Goal: Information Seeking & Learning: Learn about a topic

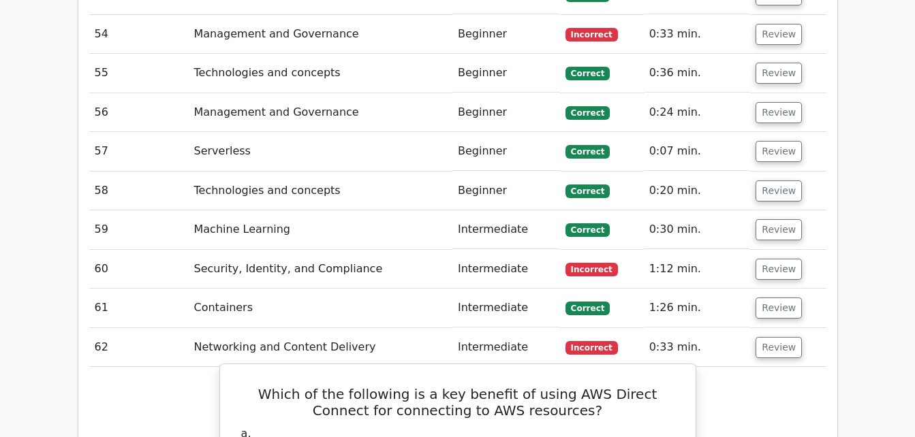
scroll to position [3500, 0]
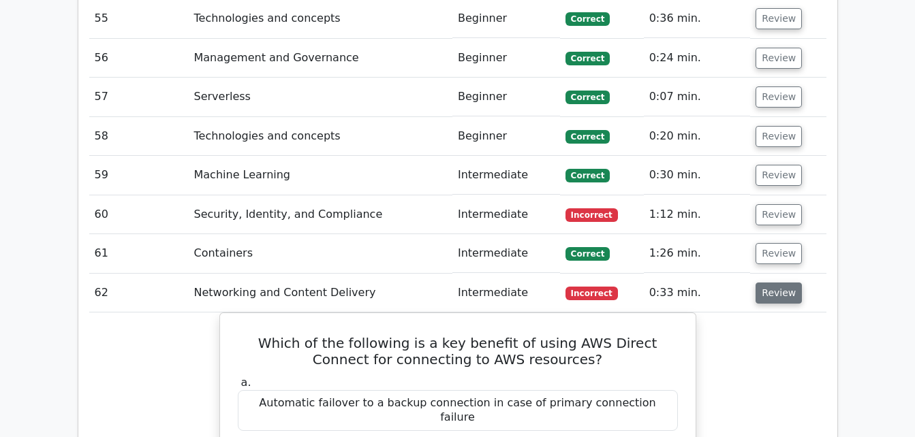
click at [761, 283] on button "Review" at bounding box center [778, 293] width 46 height 21
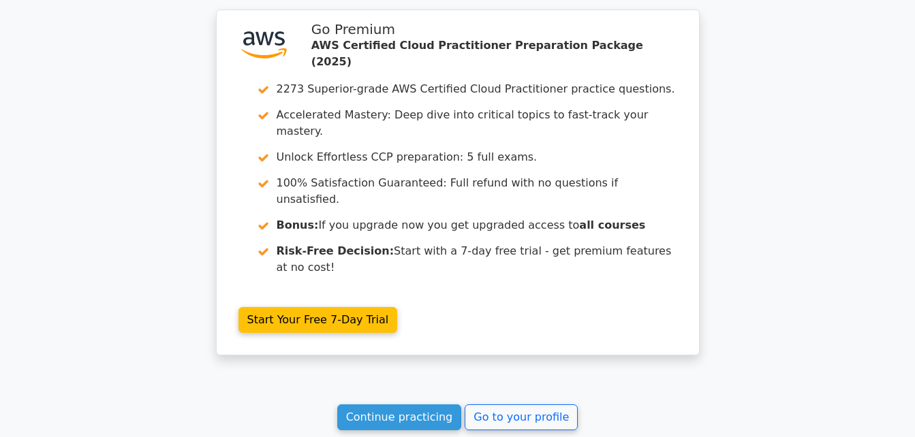
scroll to position [5234, 0]
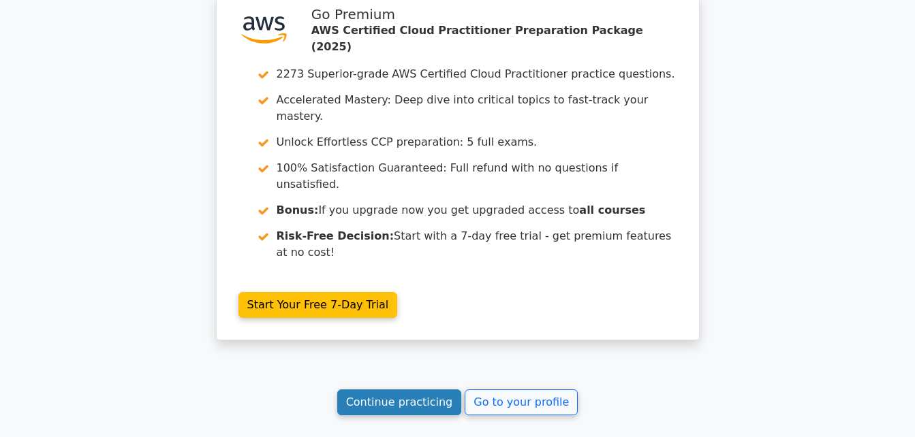
click at [408, 390] on link "Continue practicing" at bounding box center [399, 403] width 125 height 26
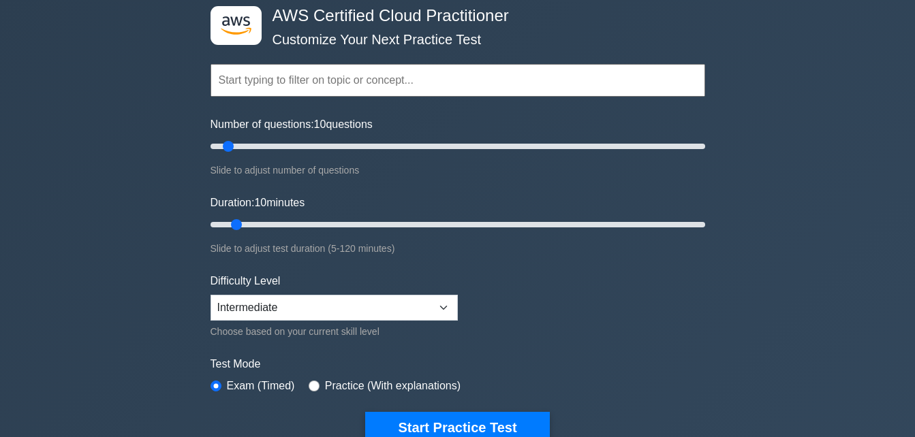
scroll to position [69, 0]
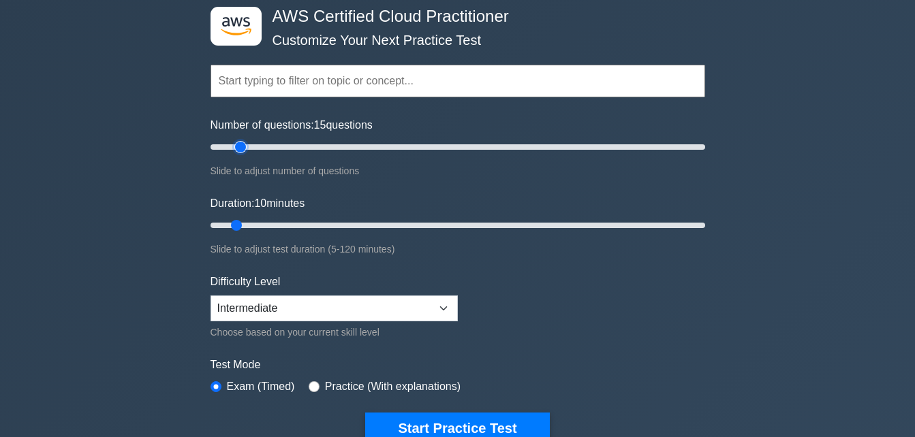
click at [245, 145] on input "Number of questions: 15 questions" at bounding box center [457, 147] width 495 height 16
type input "20"
click at [251, 145] on input "Number of questions: 20 questions" at bounding box center [457, 147] width 495 height 16
click at [253, 223] on input "Duration: 15 minutes" at bounding box center [457, 225] width 495 height 16
drag, startPoint x: 253, startPoint y: 223, endPoint x: 270, endPoint y: 225, distance: 16.5
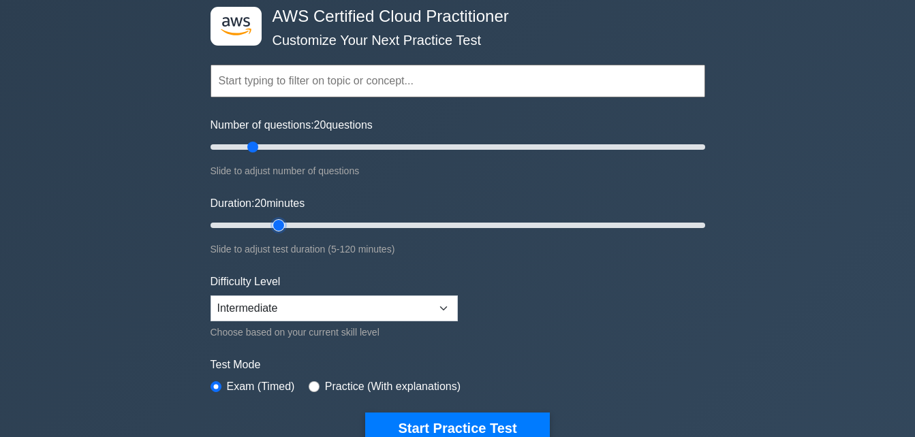
type input "20"
click at [270, 225] on input "Duration: 20 minutes" at bounding box center [457, 225] width 495 height 16
click at [343, 385] on label "Practice (With explanations)" at bounding box center [393, 387] width 136 height 16
click at [311, 388] on input "radio" at bounding box center [314, 386] width 11 height 11
radio input "true"
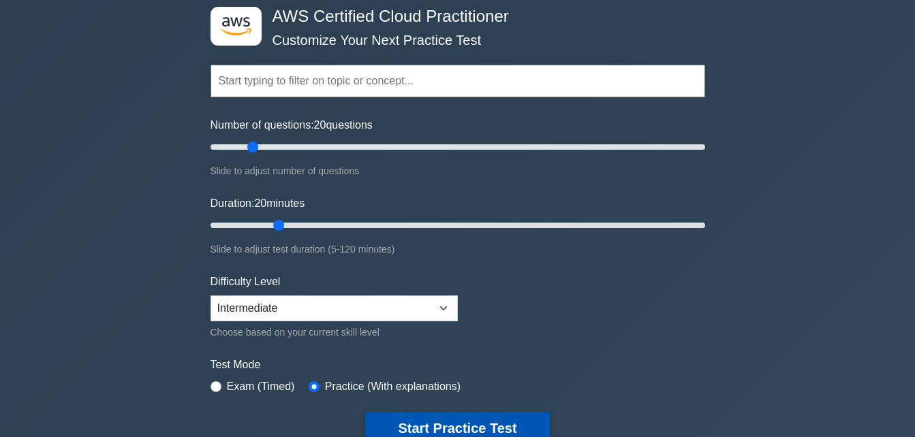
click at [422, 425] on button "Start Practice Test" at bounding box center [457, 428] width 184 height 31
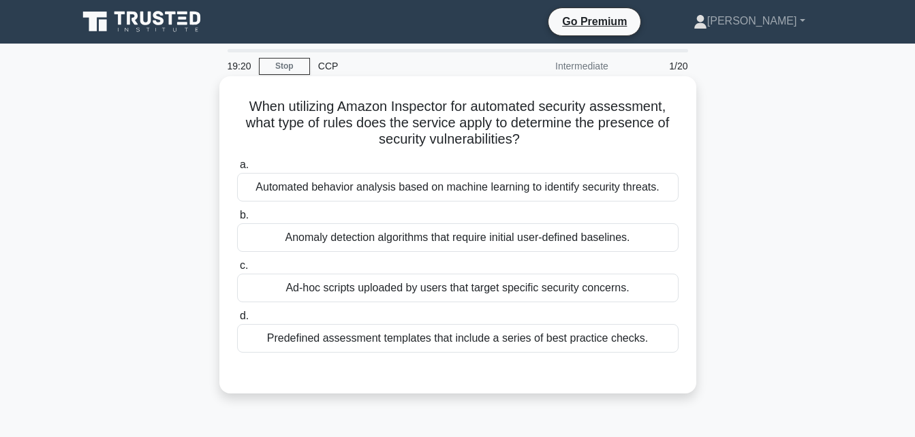
click at [295, 339] on div "Predefined assessment templates that include a series of best practice checks." at bounding box center [457, 338] width 441 height 29
click at [237, 321] on input "d. Predefined assessment templates that include a series of best practice check…" at bounding box center [237, 316] width 0 height 9
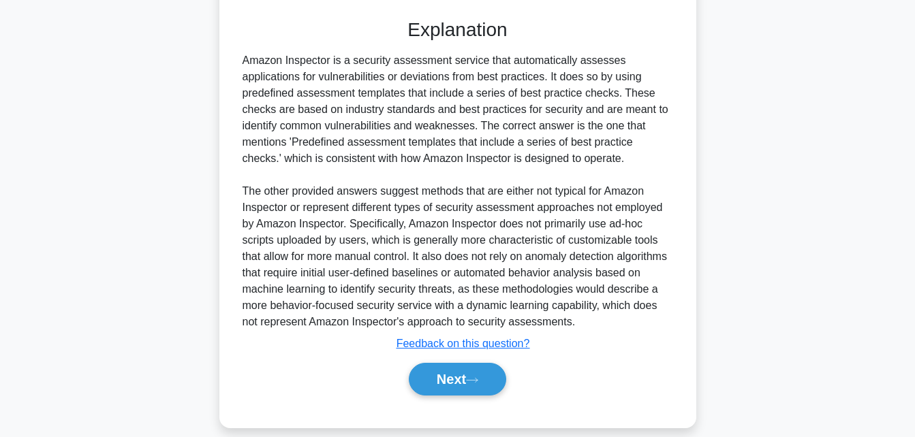
scroll to position [362, 0]
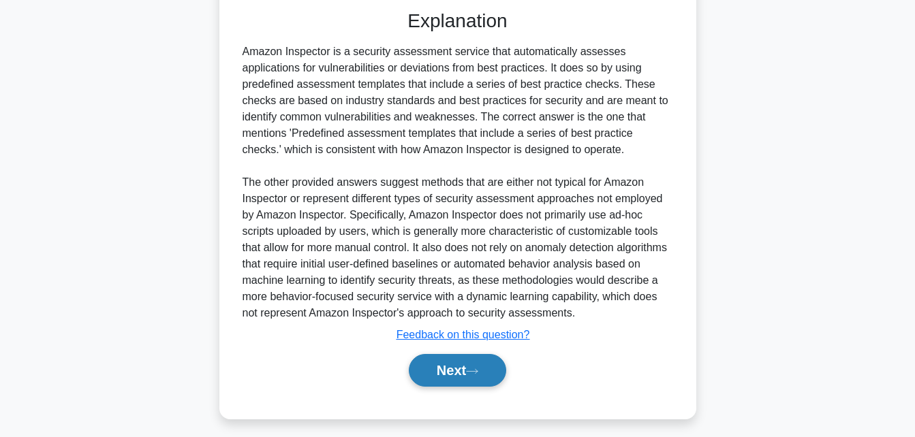
click at [478, 373] on icon at bounding box center [472, 371] width 12 height 7
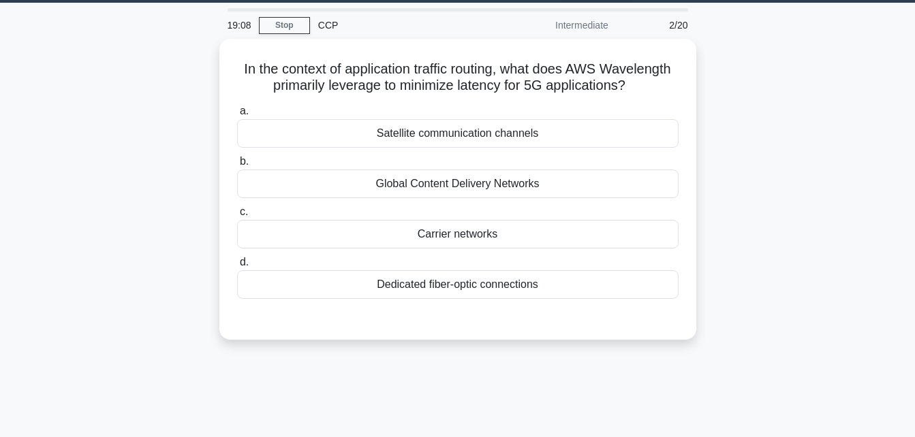
scroll to position [40, 0]
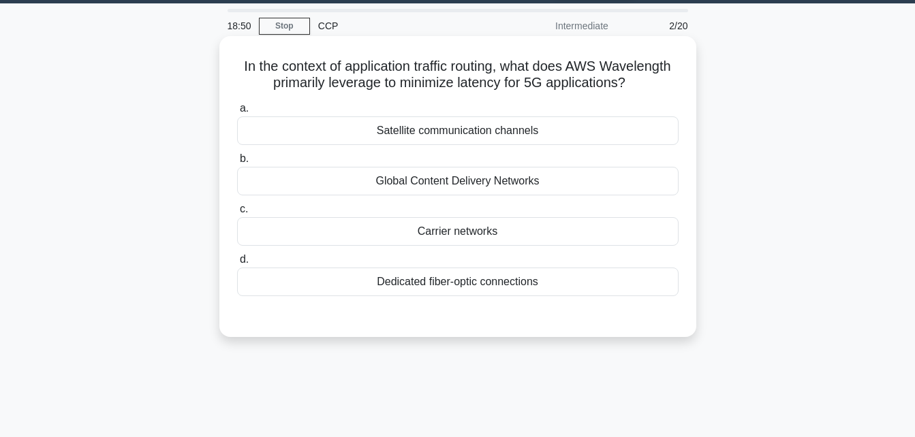
click at [482, 246] on div "Carrier networks" at bounding box center [457, 231] width 441 height 29
click at [237, 214] on input "c. Carrier networks" at bounding box center [237, 209] width 0 height 9
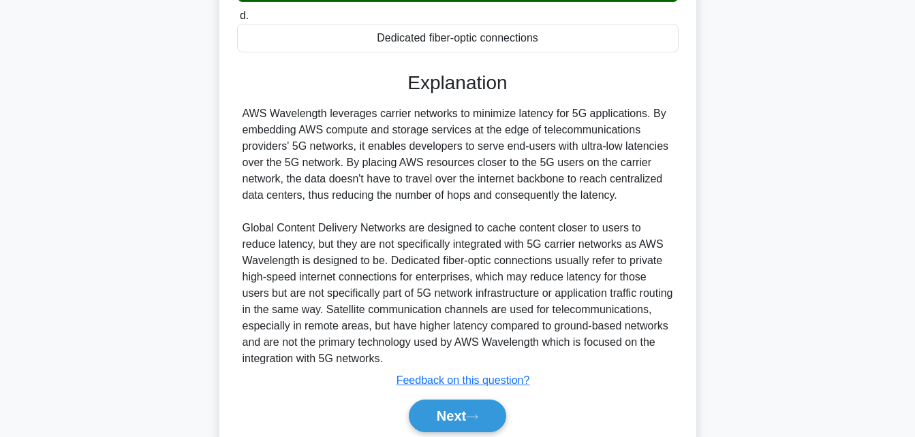
scroll to position [354, 0]
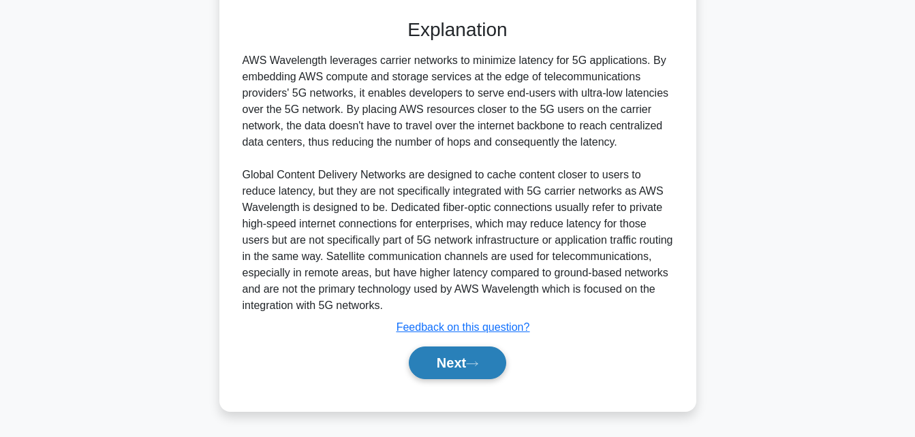
click at [463, 366] on button "Next" at bounding box center [457, 363] width 97 height 33
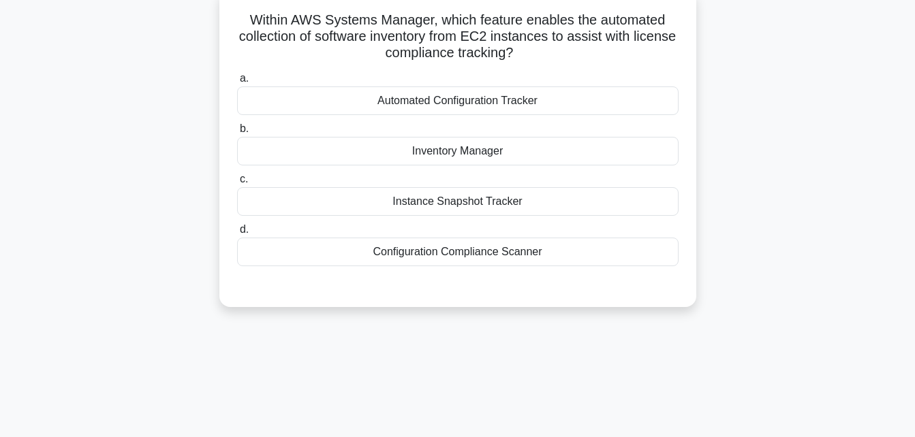
scroll to position [0, 0]
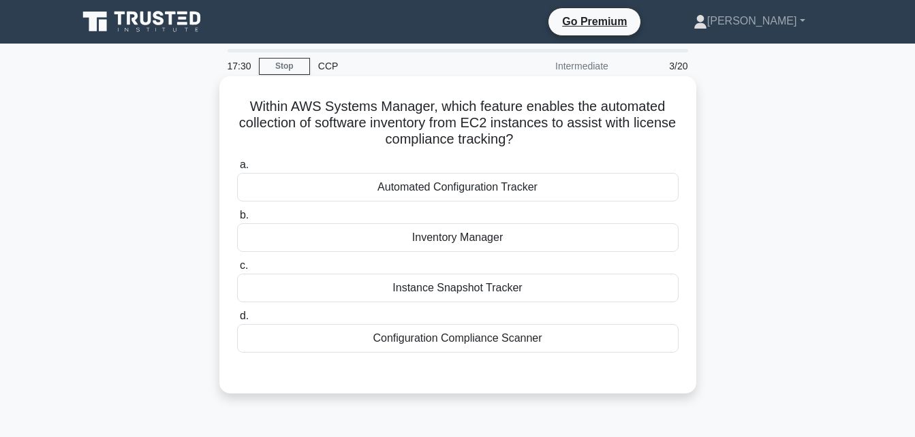
click at [494, 236] on div "Inventory Manager" at bounding box center [457, 237] width 441 height 29
click at [237, 220] on input "b. Inventory Manager" at bounding box center [237, 215] width 0 height 9
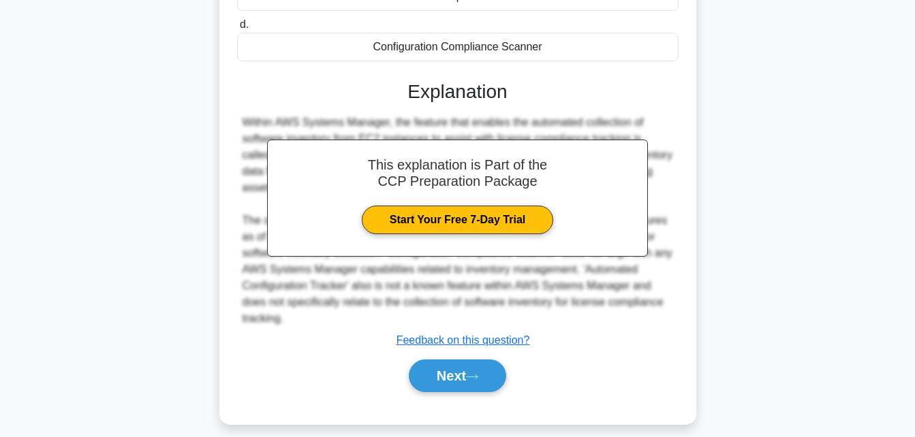
scroll to position [305, 0]
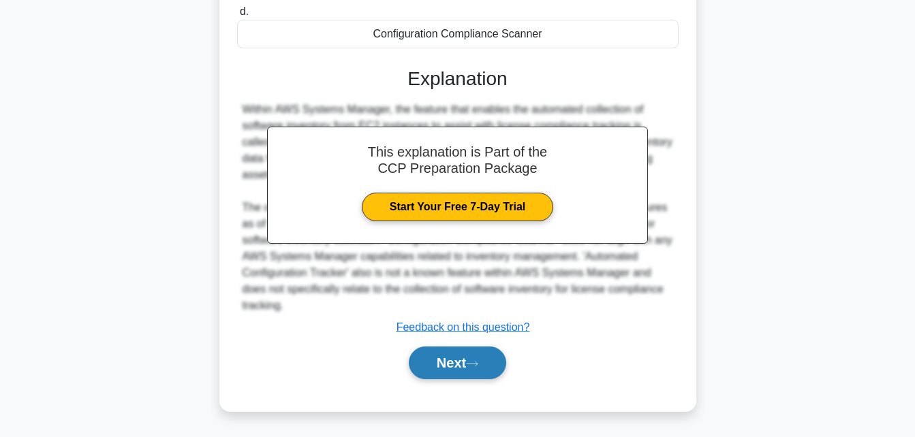
click at [451, 371] on button "Next" at bounding box center [457, 363] width 97 height 33
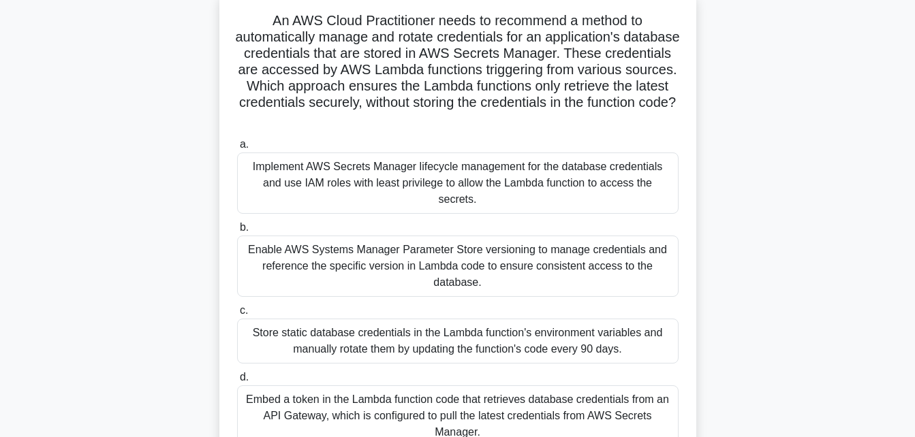
scroll to position [87, 0]
click at [356, 166] on div "Implement AWS Secrets Manager lifecycle management for the database credentials…" at bounding box center [457, 182] width 441 height 61
click at [237, 148] on input "a. Implement AWS Secrets Manager lifecycle management for the database credenti…" at bounding box center [237, 144] width 0 height 9
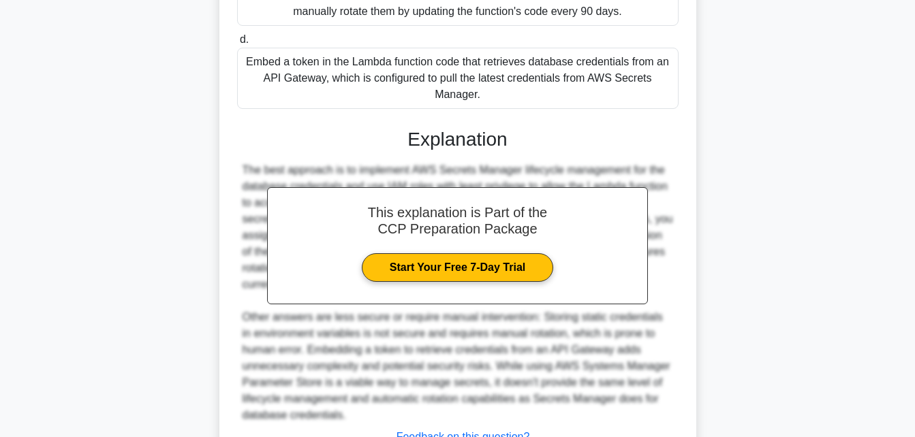
scroll to position [534, 0]
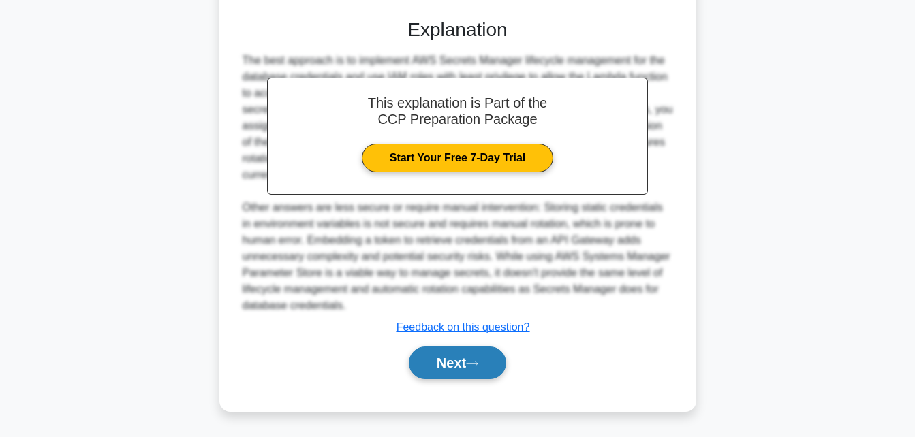
click at [437, 369] on button "Next" at bounding box center [457, 363] width 97 height 33
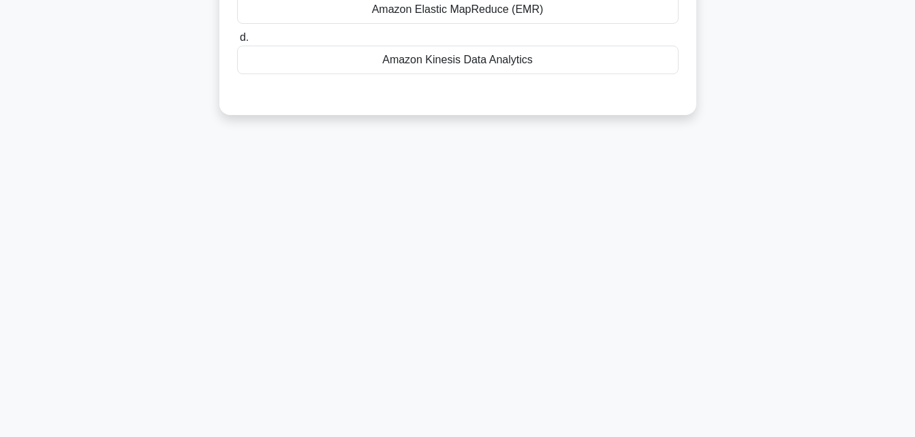
scroll to position [0, 0]
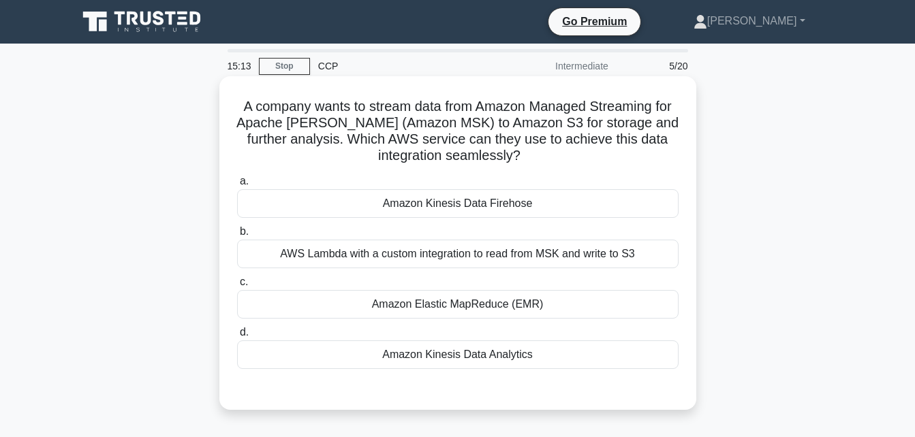
click at [441, 256] on div "AWS Lambda with a custom integration to read from MSK and write to S3" at bounding box center [457, 254] width 441 height 29
click at [237, 236] on input "b. AWS Lambda with a custom integration to read from MSK and write to S3" at bounding box center [237, 232] width 0 height 9
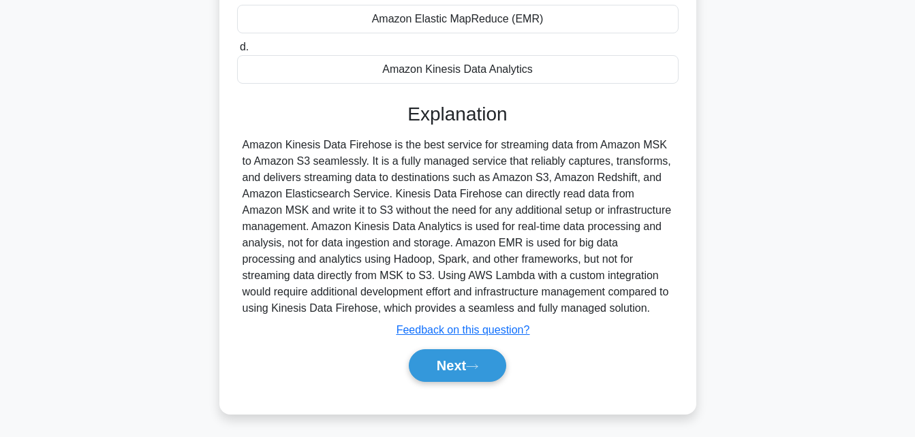
scroll to position [287, 0]
click at [455, 373] on button "Next" at bounding box center [457, 365] width 97 height 33
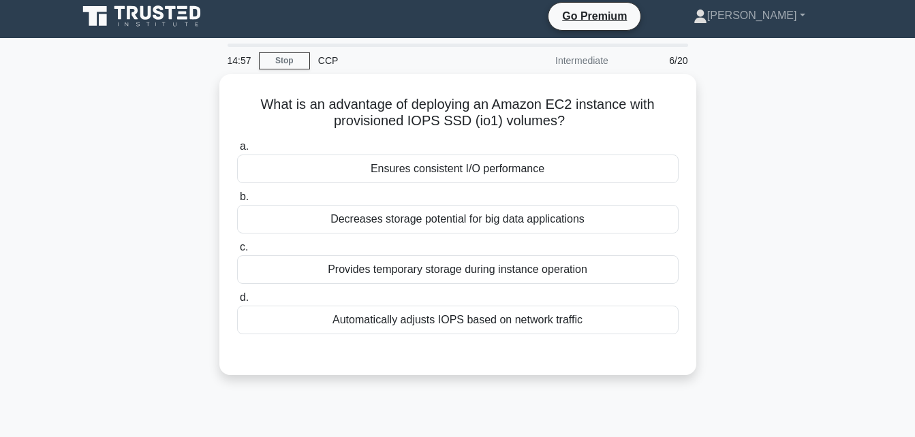
scroll to position [5, 0]
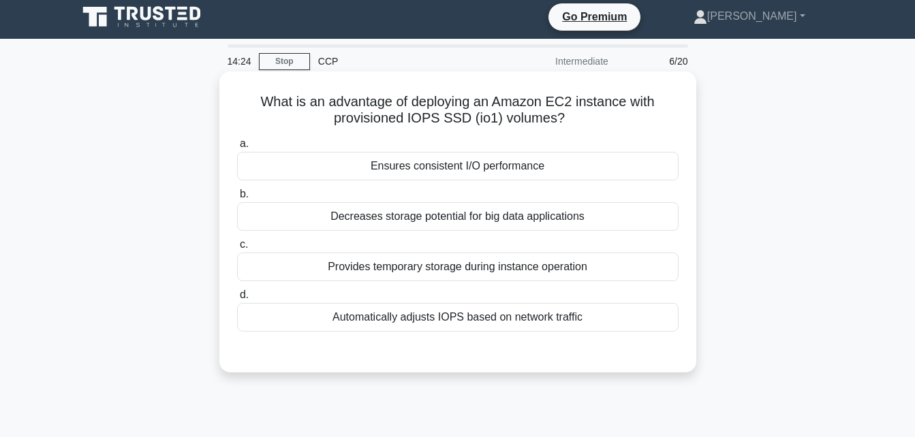
drag, startPoint x: 245, startPoint y: 97, endPoint x: 580, endPoint y: 317, distance: 400.0
click at [580, 317] on div "What is an advantage of deploying an Amazon EC2 instance with provisioned IOPS …" at bounding box center [458, 222] width 466 height 290
copy div "What is an advantage of deploying an Amazon EC2 instance with provisioned IOPS …"
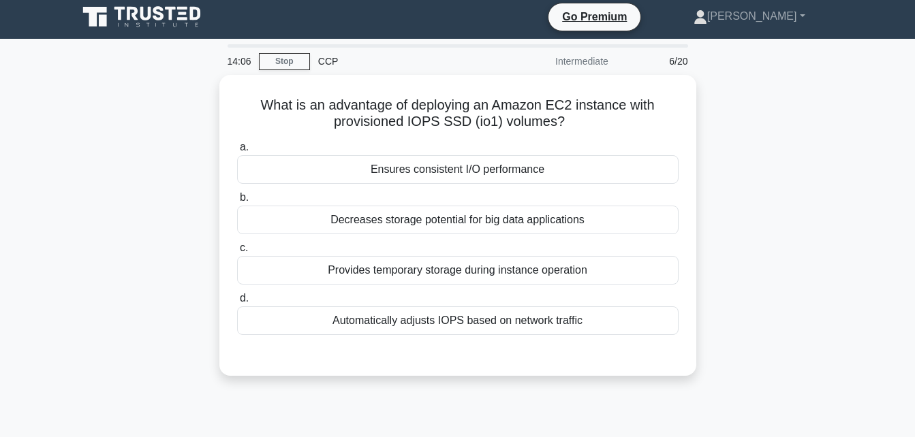
click at [87, 146] on div "What is an advantage of deploying an Amazon EC2 instance with provisioned IOPS …" at bounding box center [457, 233] width 777 height 317
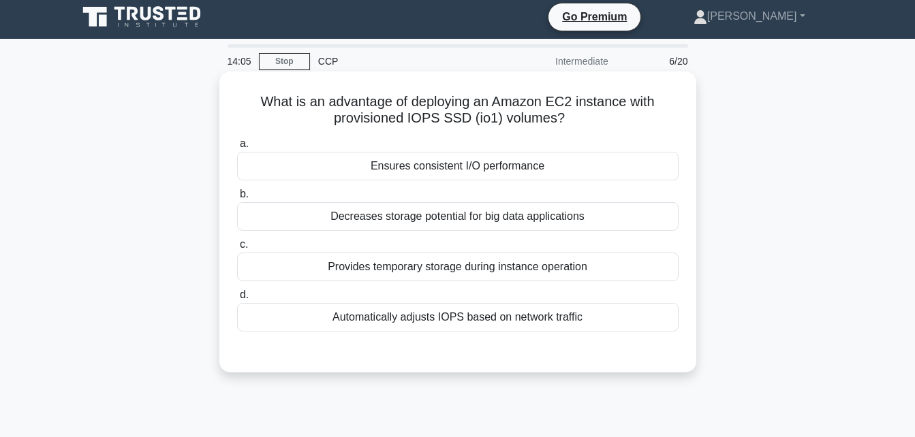
click at [285, 161] on div "Ensures consistent I/O performance" at bounding box center [457, 166] width 441 height 29
click at [237, 148] on input "a. Ensures consistent I/O performance" at bounding box center [237, 144] width 0 height 9
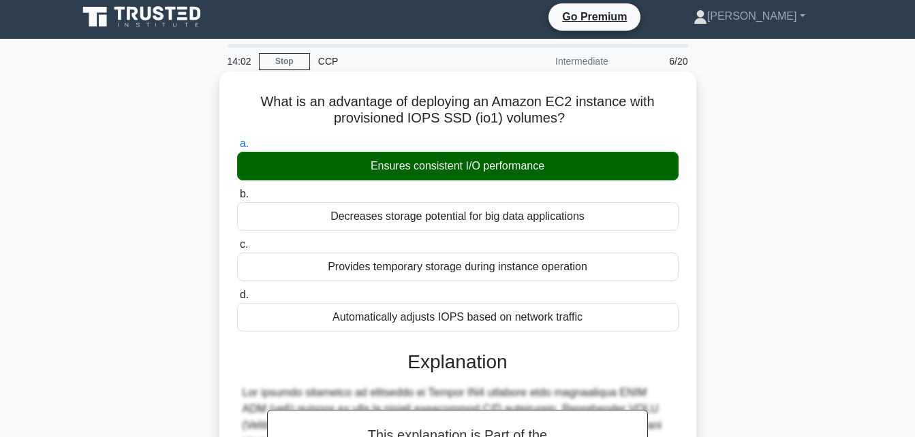
scroll to position [322, 0]
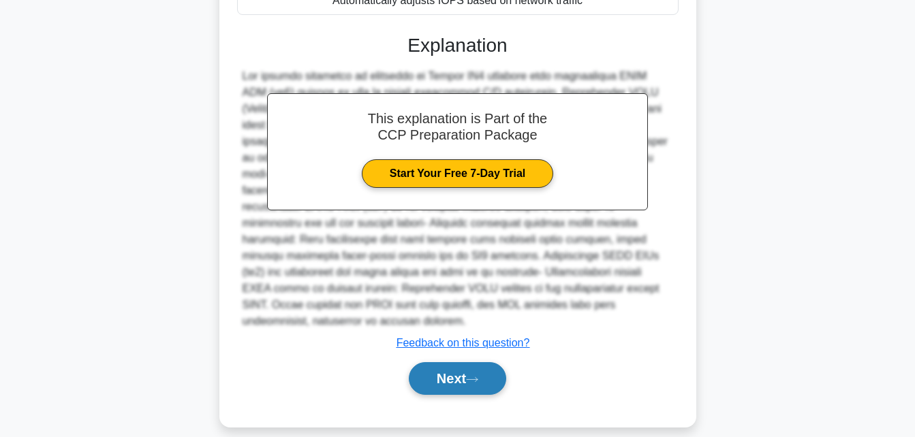
click at [422, 362] on button "Next" at bounding box center [457, 378] width 97 height 33
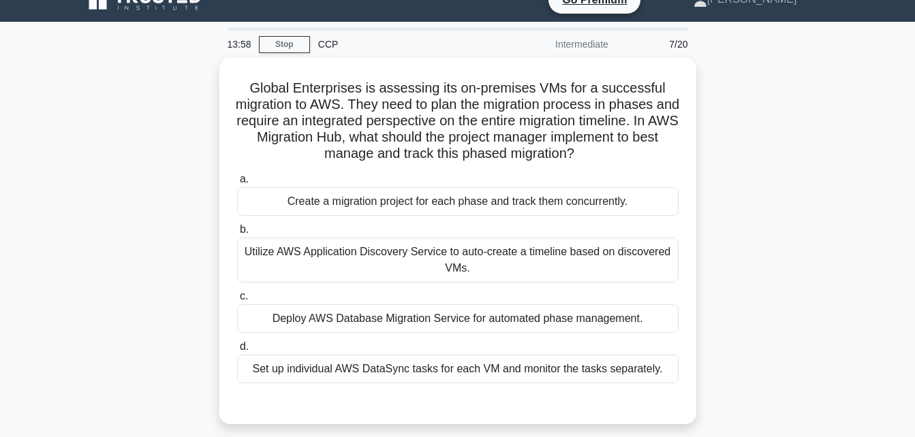
scroll to position [0, 0]
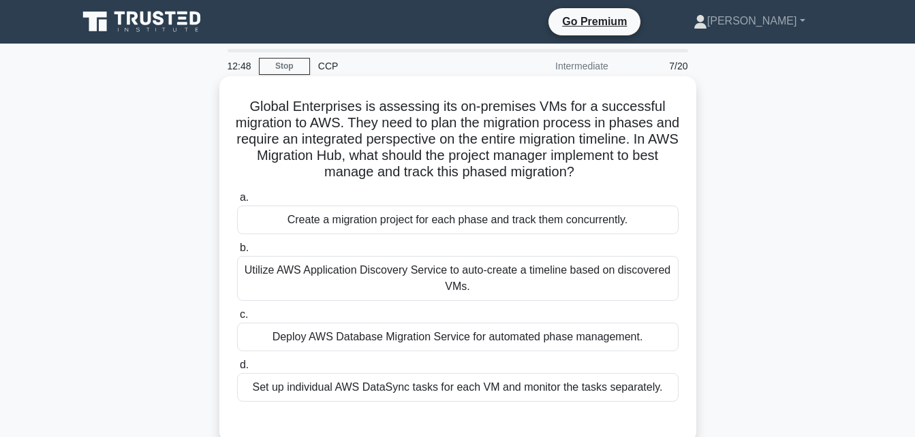
click at [478, 338] on div "Deploy AWS Database Migration Service for automated phase management." at bounding box center [457, 337] width 441 height 29
click at [237, 319] on input "c. Deploy AWS Database Migration Service for automated phase management." at bounding box center [237, 315] width 0 height 9
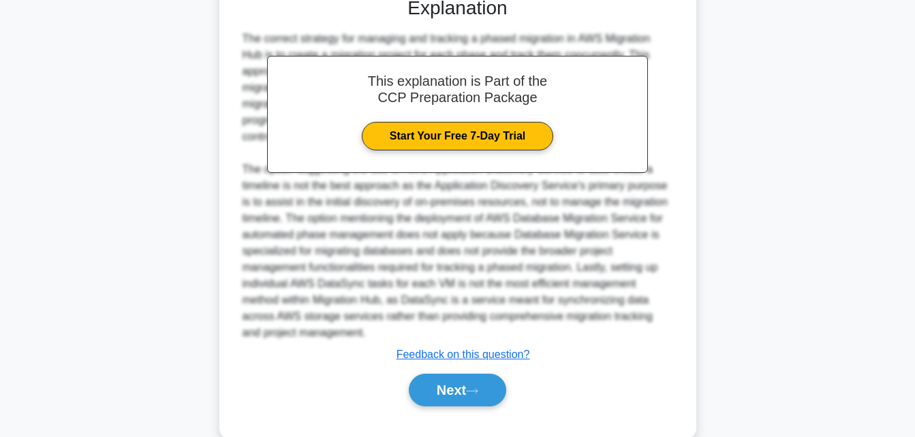
scroll to position [454, 0]
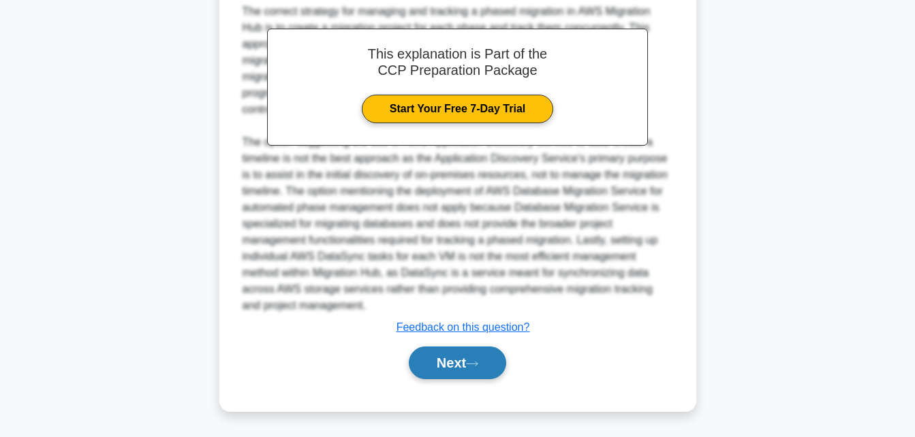
click at [478, 361] on icon at bounding box center [472, 363] width 12 height 7
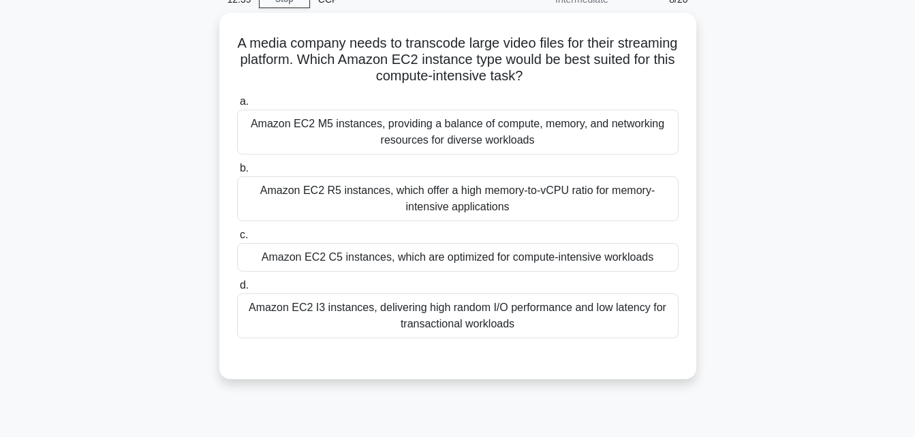
scroll to position [0, 0]
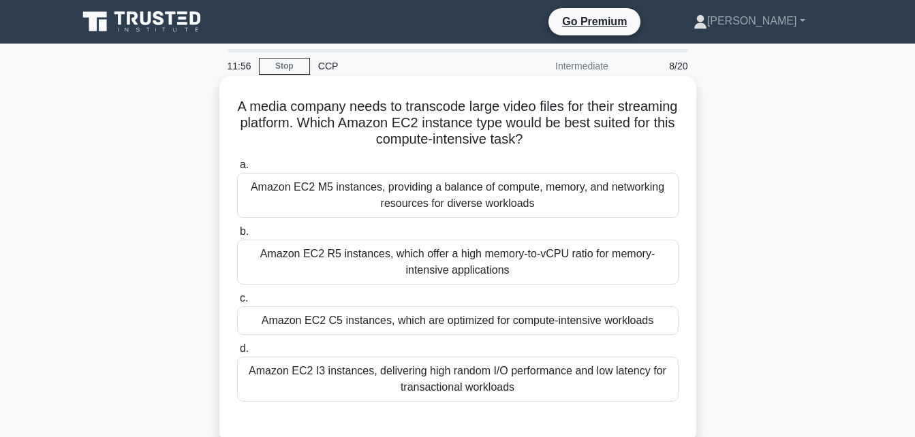
click at [457, 272] on div "Amazon EC2 R5 instances, which offer a high memory-to-vCPU ratio for memory-int…" at bounding box center [457, 262] width 441 height 45
click at [237, 236] on input "b. Amazon EC2 R5 instances, which offer a high memory-to-vCPU ratio for memory-…" at bounding box center [237, 232] width 0 height 9
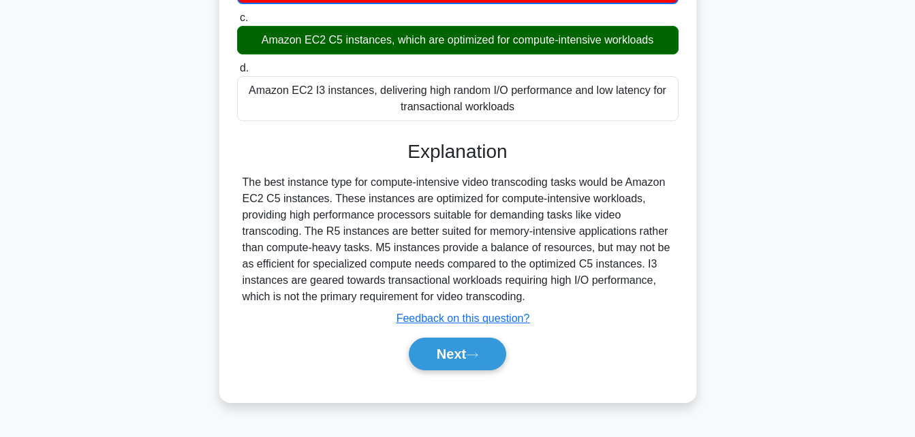
scroll to position [298, 0]
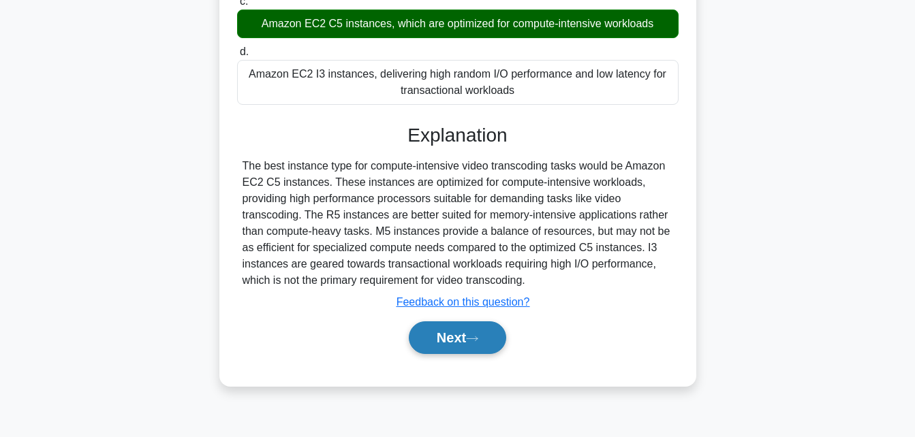
click at [441, 325] on button "Next" at bounding box center [457, 338] width 97 height 33
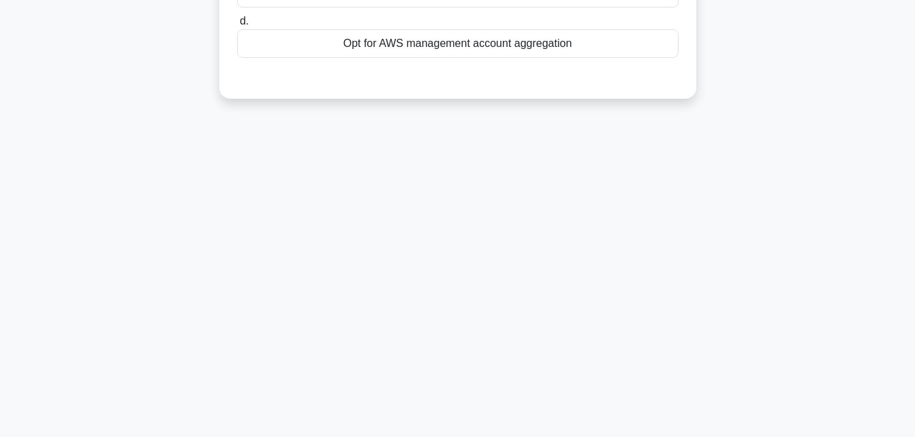
scroll to position [0, 0]
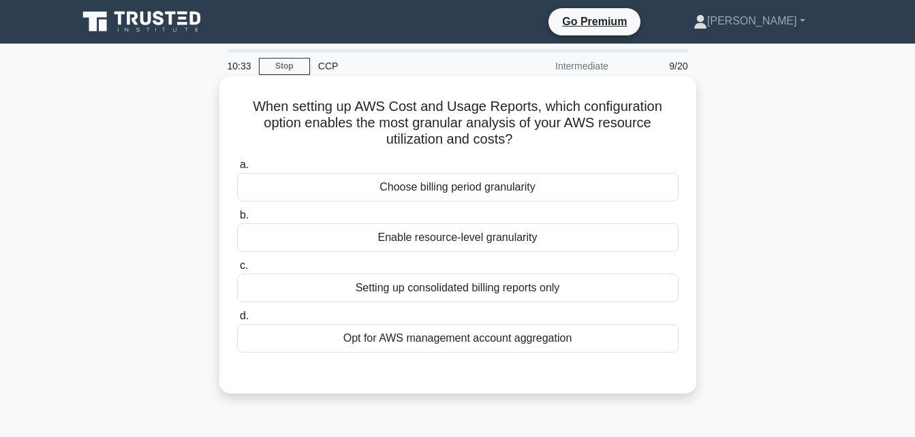
click at [476, 187] on div "Choose billing period granularity" at bounding box center [457, 187] width 441 height 29
click at [237, 170] on input "a. Choose billing period granularity" at bounding box center [237, 165] width 0 height 9
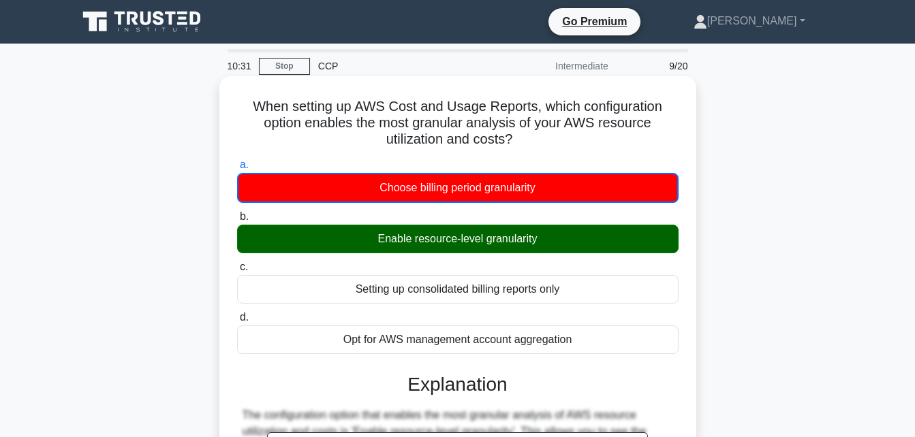
click at [478, 279] on div "Setting up consolidated billing reports only" at bounding box center [457, 289] width 441 height 29
click at [237, 272] on input "c. Setting up consolidated billing reports only" at bounding box center [237, 267] width 0 height 9
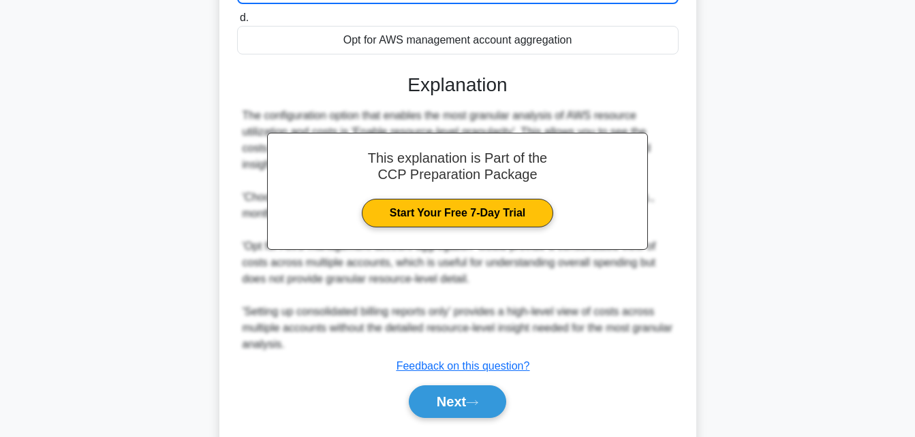
scroll to position [339, 0]
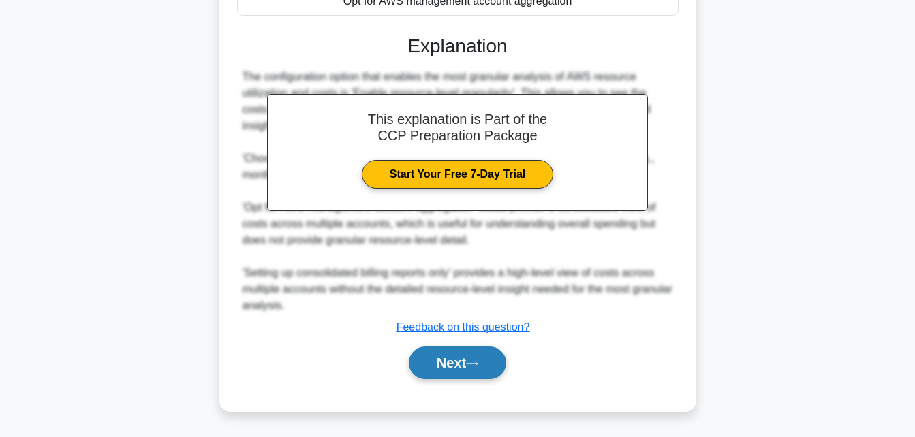
click at [445, 350] on button "Next" at bounding box center [457, 363] width 97 height 33
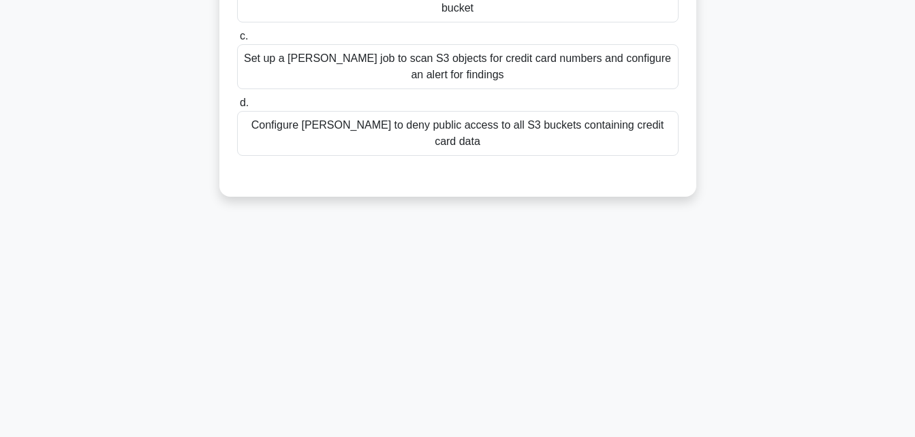
scroll to position [0, 0]
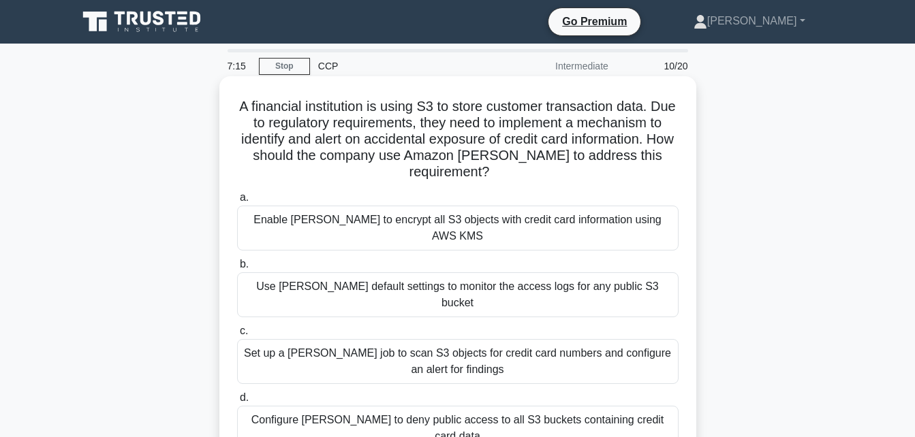
click at [463, 216] on div "Enable Macie to encrypt all S3 objects with credit card information using AWS K…" at bounding box center [457, 228] width 441 height 45
click at [237, 202] on input "a. Enable Macie to encrypt all S3 objects with credit card information using AW…" at bounding box center [237, 197] width 0 height 9
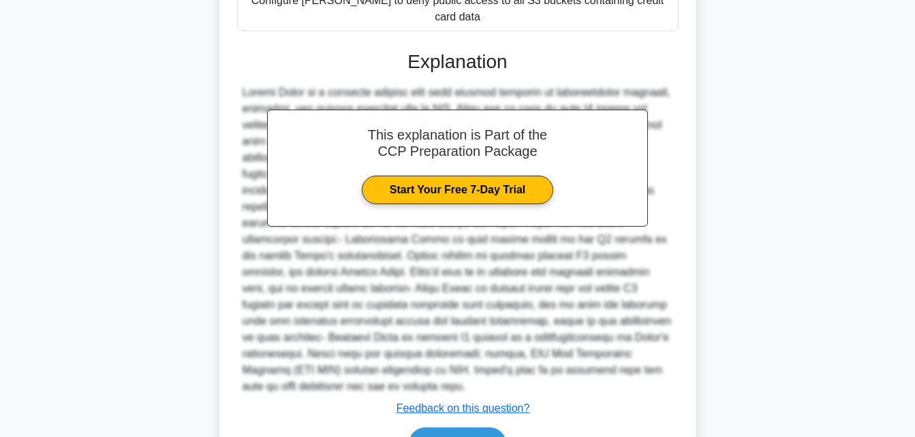
scroll to position [425, 0]
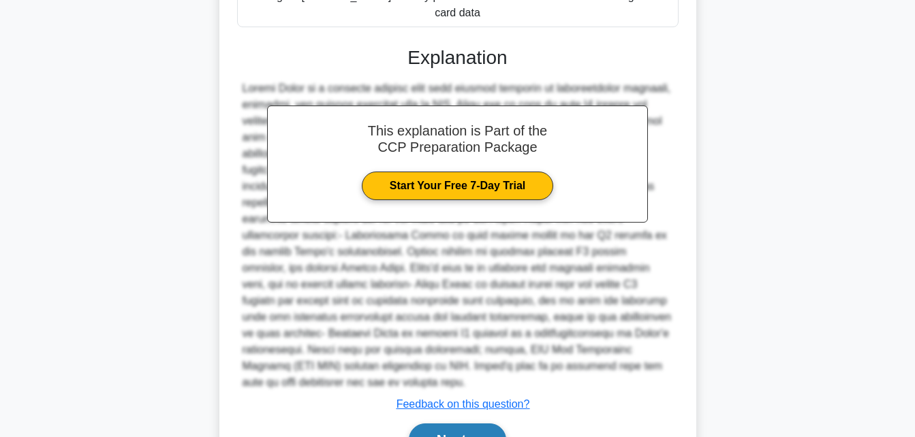
click at [484, 424] on button "Next" at bounding box center [457, 440] width 97 height 33
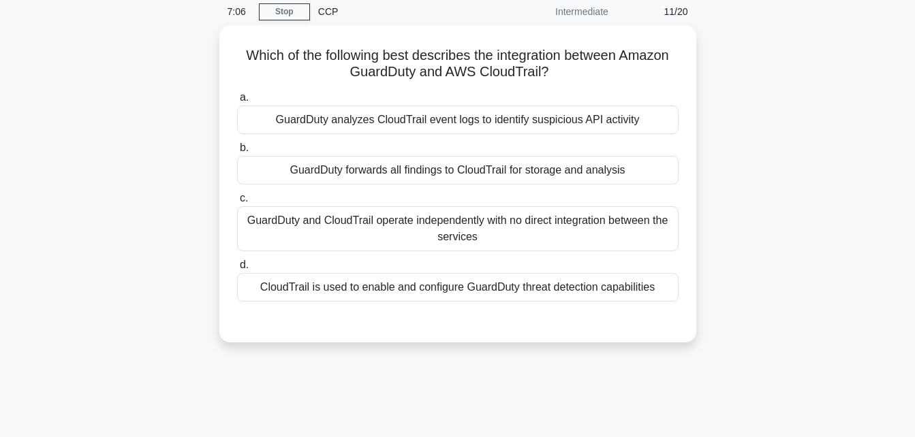
scroll to position [0, 0]
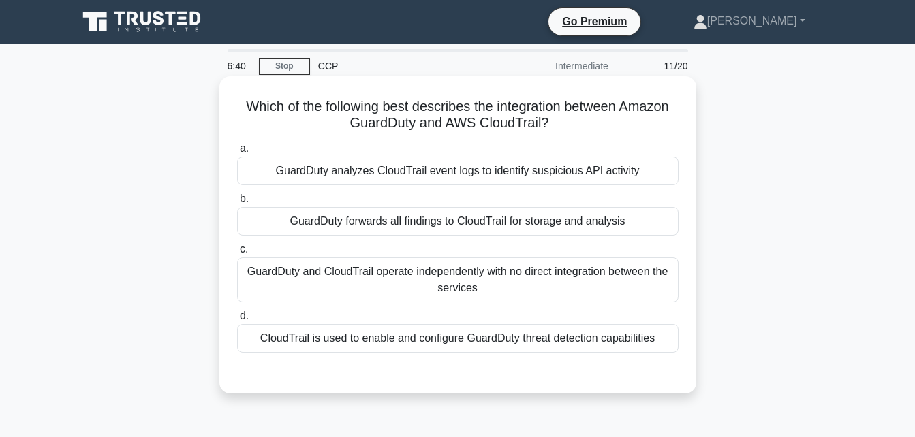
click at [450, 170] on div "GuardDuty analyzes CloudTrail event logs to identify suspicious API activity" at bounding box center [457, 171] width 441 height 29
click at [237, 153] on input "a. GuardDuty analyzes CloudTrail event logs to identify suspicious API activity" at bounding box center [237, 148] width 0 height 9
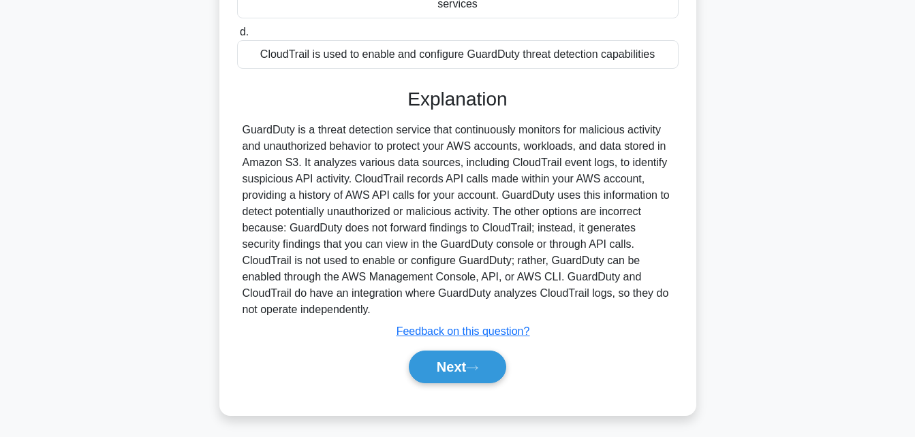
scroll to position [298, 0]
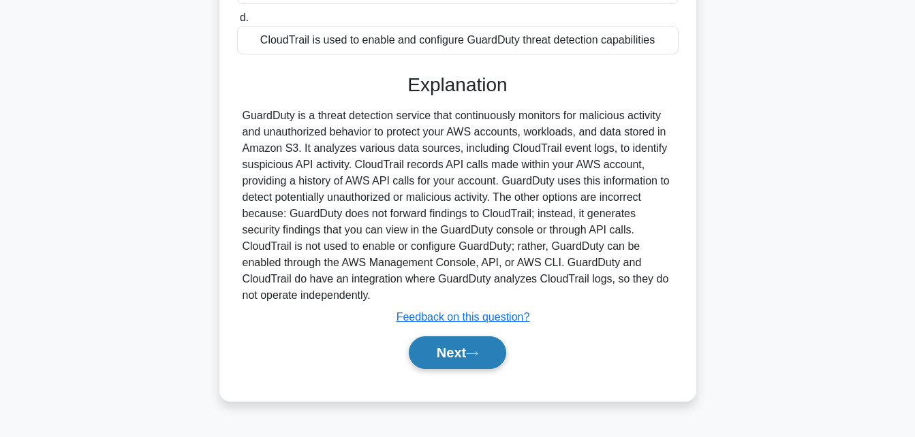
click at [478, 341] on button "Next" at bounding box center [457, 353] width 97 height 33
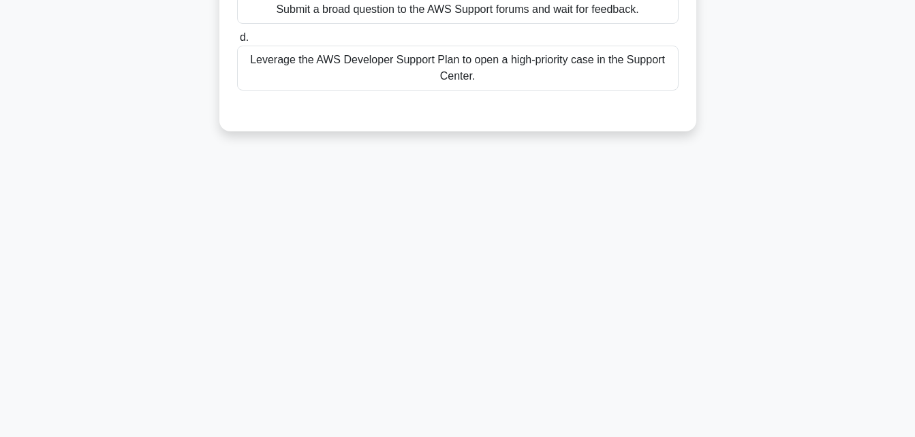
scroll to position [0, 0]
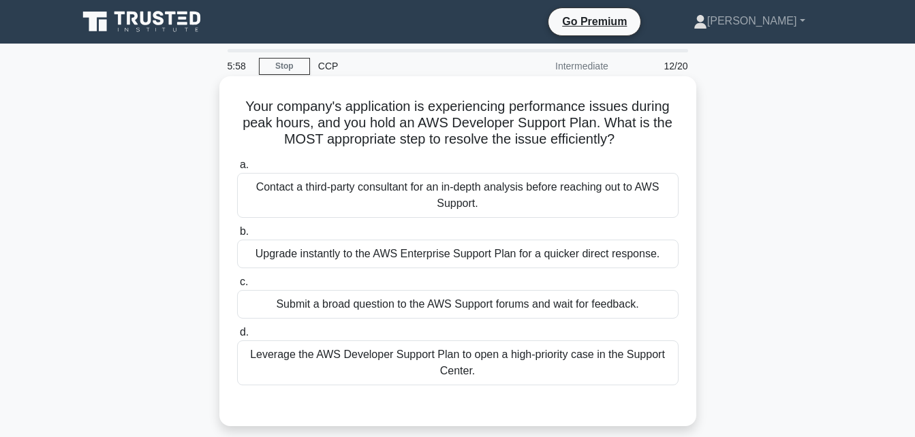
click at [440, 357] on div "Leverage the AWS Developer Support Plan to open a high-priority case in the Sup…" at bounding box center [457, 363] width 441 height 45
click at [237, 337] on input "d. Leverage the AWS Developer Support Plan to open a high-priority case in the …" at bounding box center [237, 332] width 0 height 9
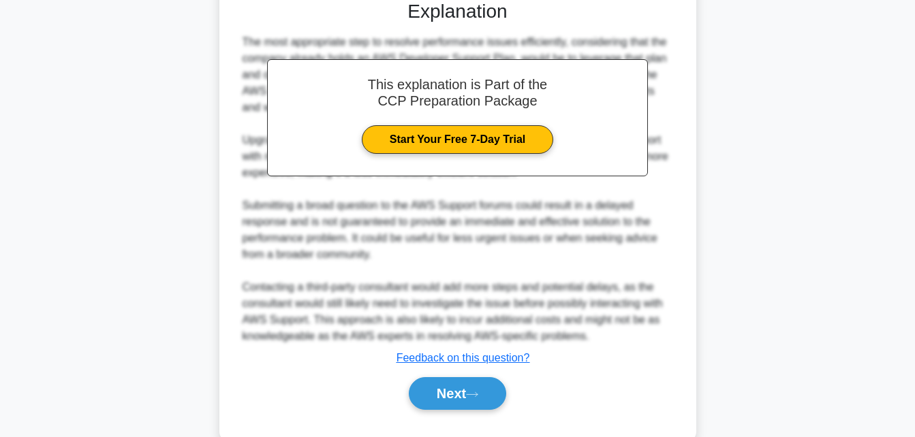
scroll to position [436, 0]
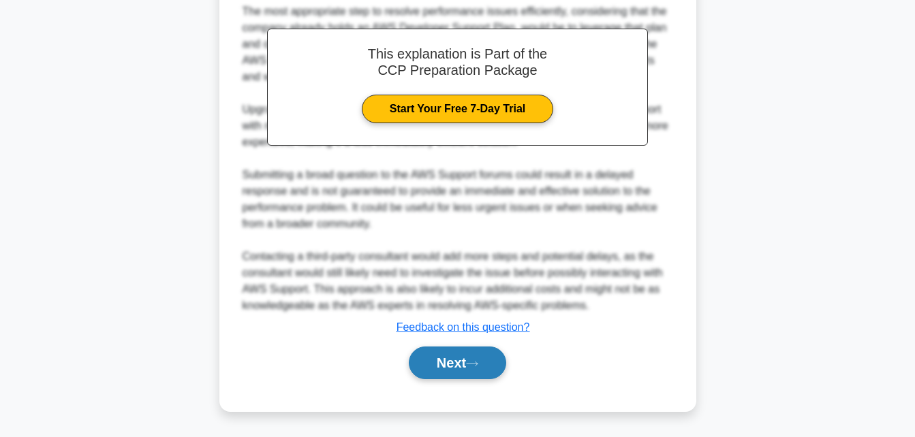
click at [440, 358] on button "Next" at bounding box center [457, 363] width 97 height 33
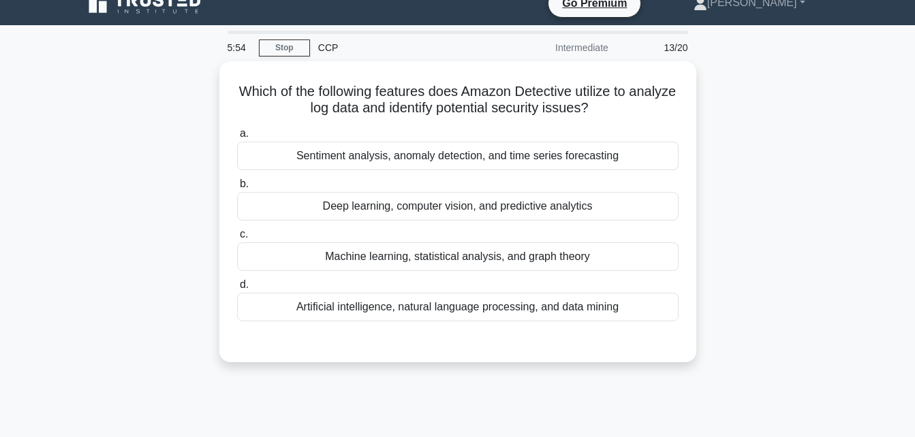
scroll to position [0, 0]
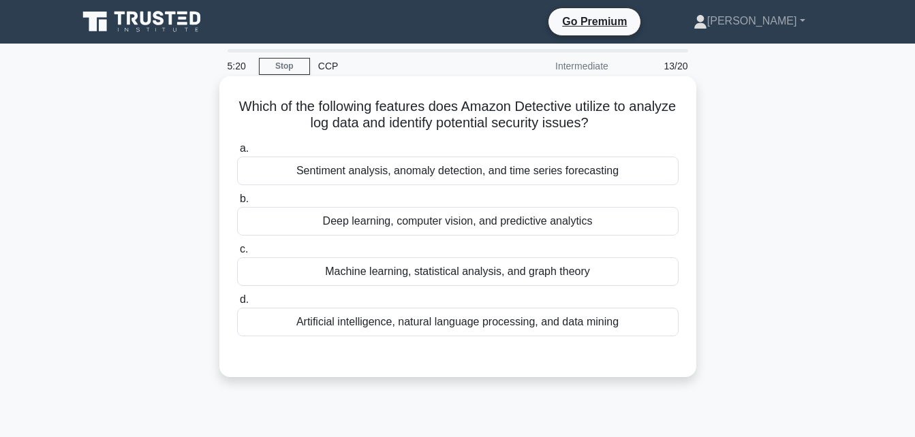
click at [422, 174] on div "Sentiment analysis, anomaly detection, and time series forecasting" at bounding box center [457, 171] width 441 height 29
click at [237, 153] on input "a. Sentiment analysis, anomaly detection, and time series forecasting" at bounding box center [237, 148] width 0 height 9
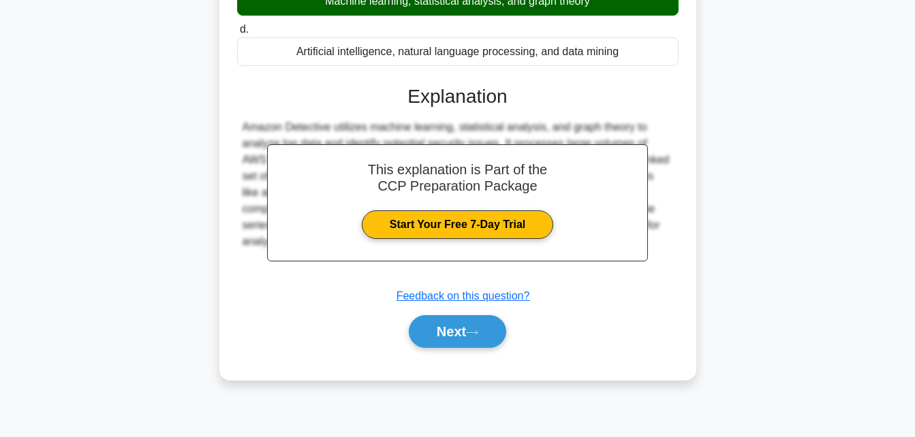
scroll to position [298, 0]
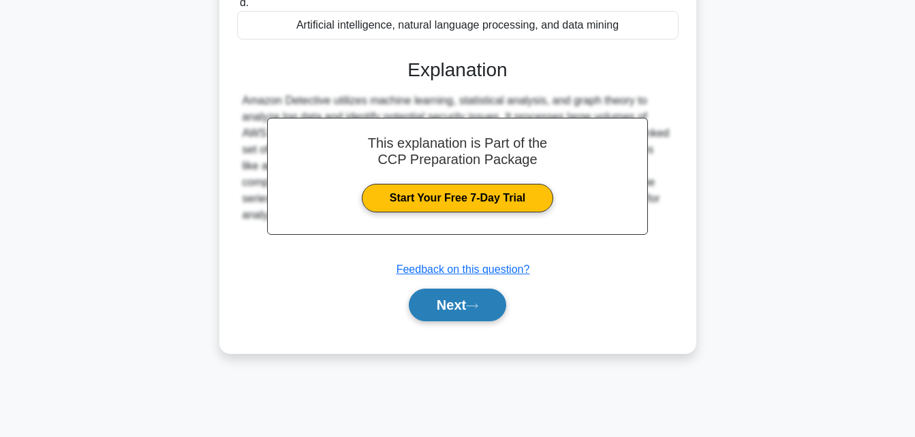
click at [440, 298] on button "Next" at bounding box center [457, 305] width 97 height 33
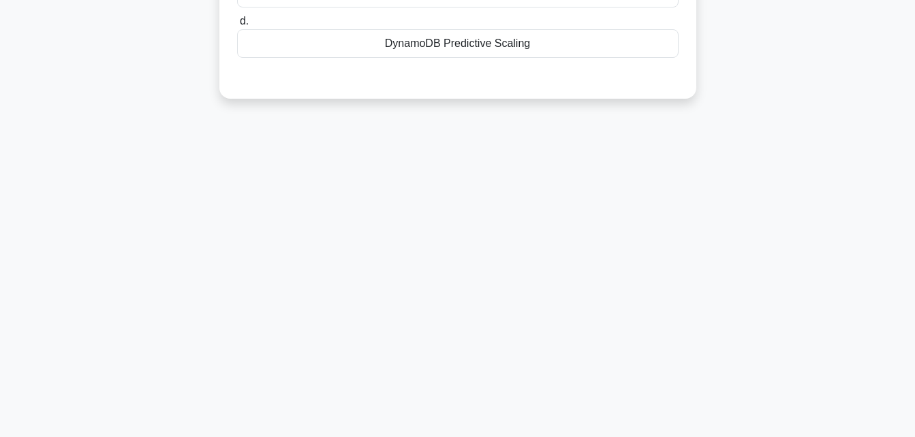
scroll to position [0, 0]
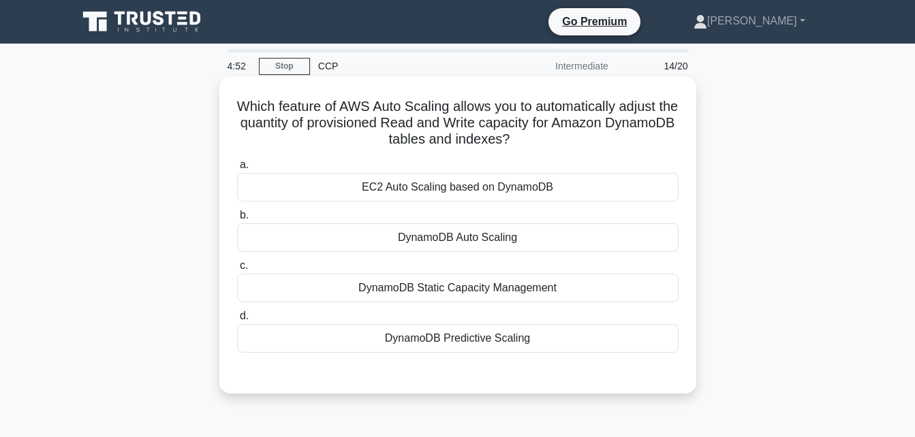
click at [433, 240] on div "DynamoDB Auto Scaling" at bounding box center [457, 237] width 441 height 29
click at [237, 220] on input "b. DynamoDB Auto Scaling" at bounding box center [237, 215] width 0 height 9
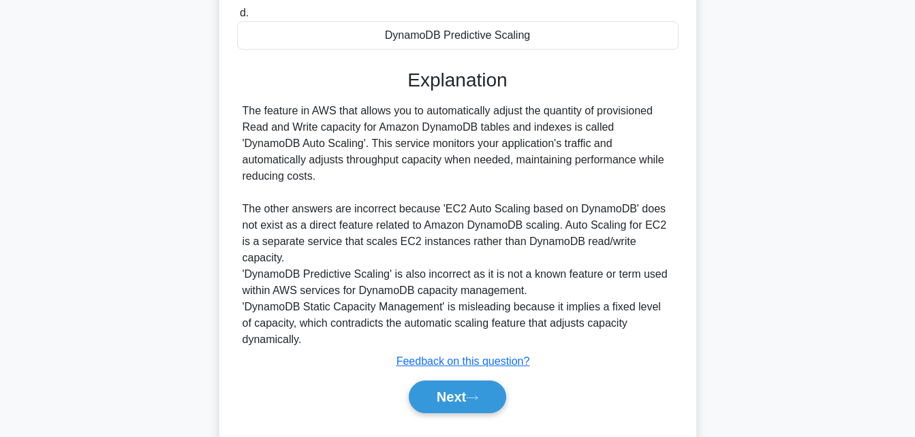
scroll to position [305, 0]
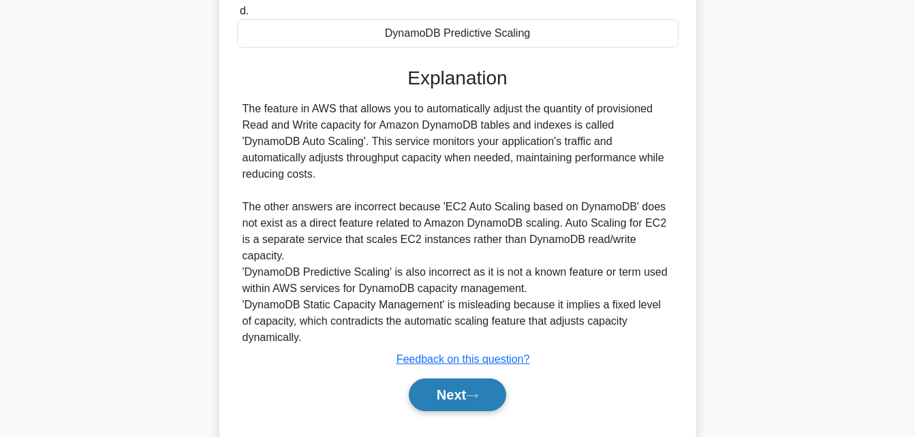
click at [429, 379] on button "Next" at bounding box center [457, 395] width 97 height 33
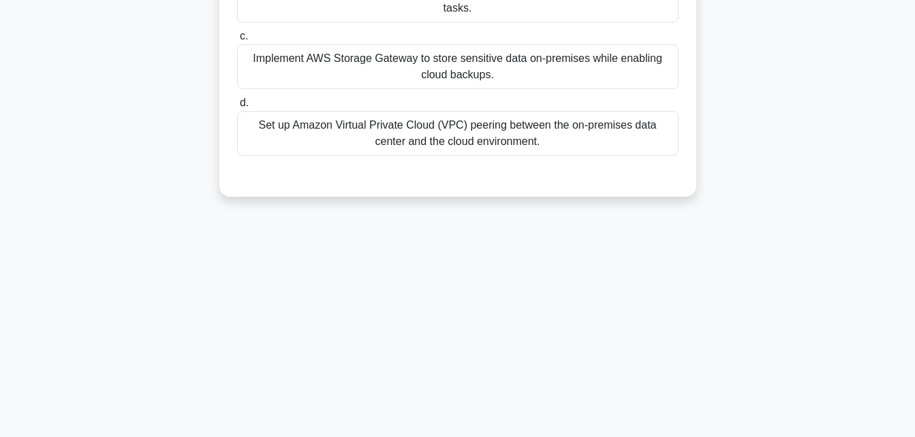
scroll to position [0, 0]
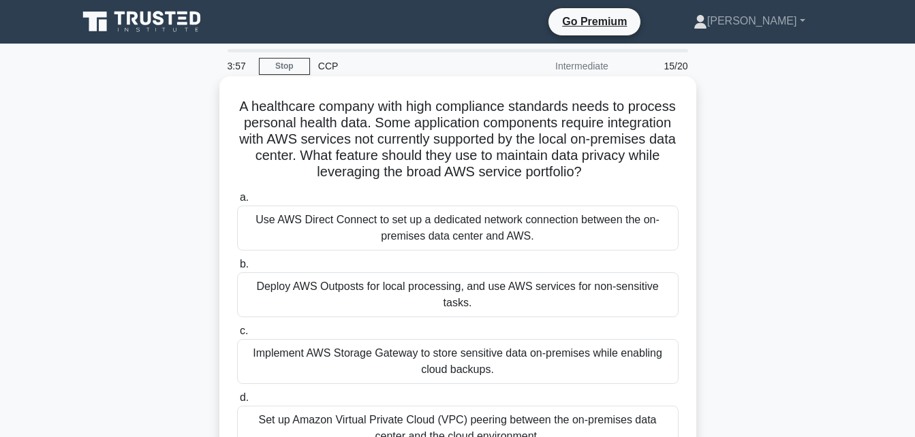
click at [443, 227] on div "Use AWS Direct Connect to set up a dedicated network connection between the on-…" at bounding box center [457, 228] width 441 height 45
click at [237, 202] on input "a. Use AWS Direct Connect to set up a dedicated network connection between the …" at bounding box center [237, 197] width 0 height 9
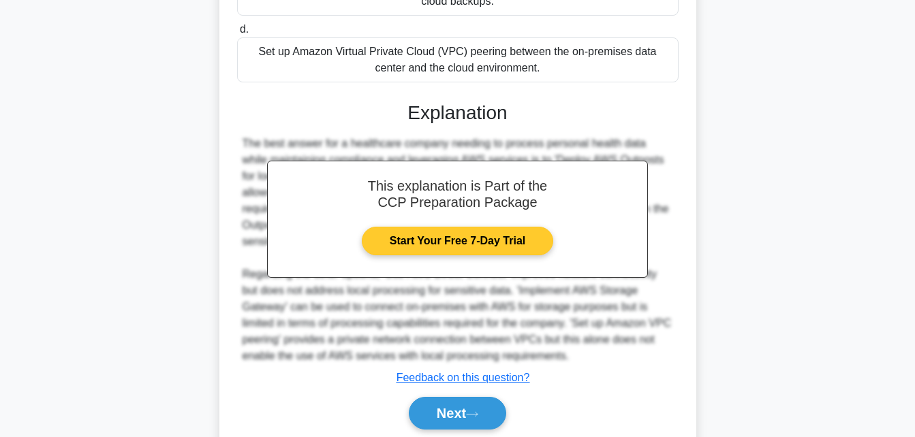
scroll to position [373, 0]
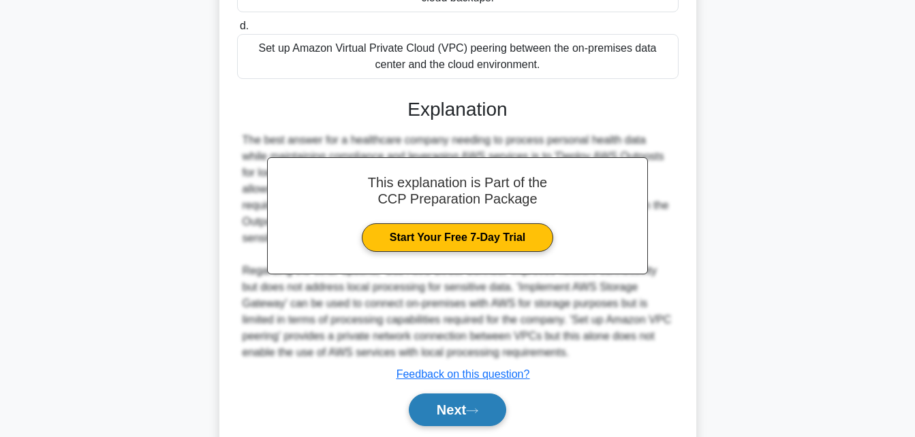
click at [465, 419] on button "Next" at bounding box center [457, 410] width 97 height 33
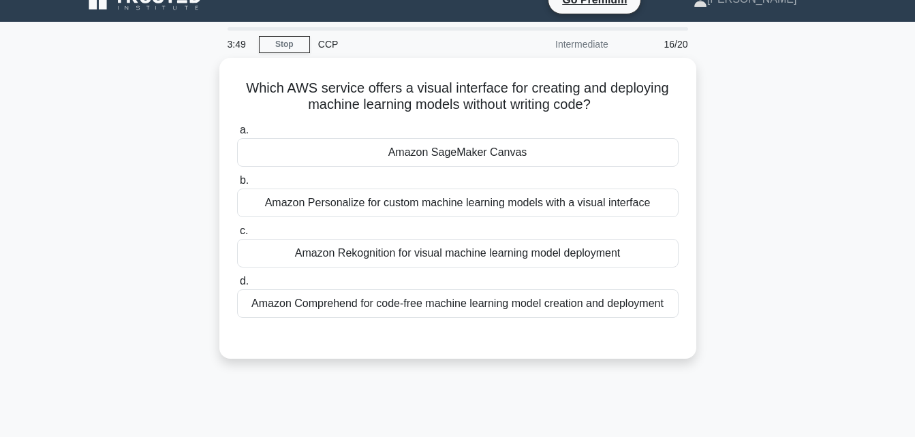
scroll to position [0, 0]
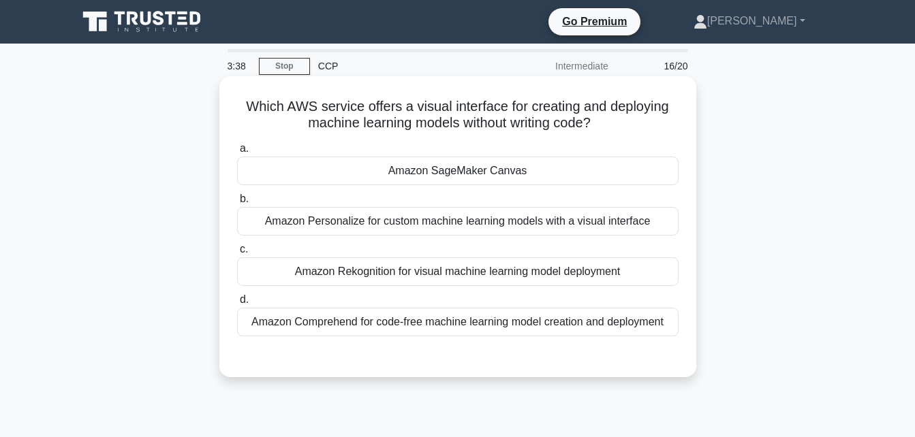
click at [475, 167] on div "Amazon SageMaker Canvas" at bounding box center [457, 171] width 441 height 29
click at [237, 153] on input "a. Amazon SageMaker Canvas" at bounding box center [237, 148] width 0 height 9
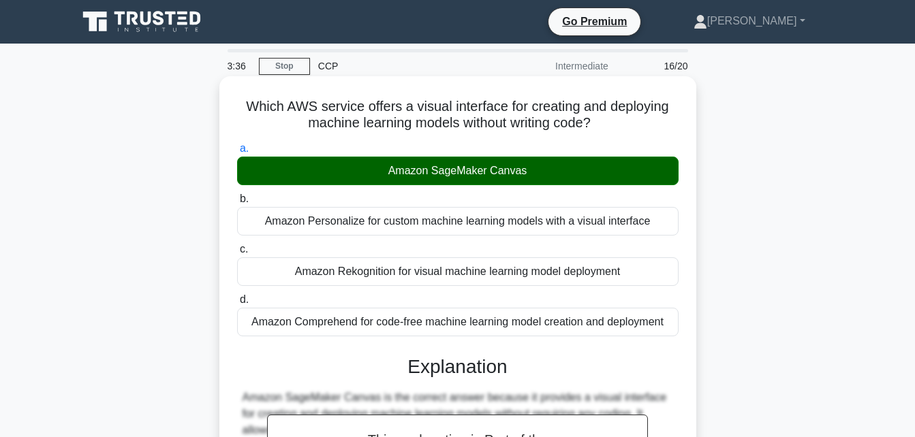
scroll to position [298, 0]
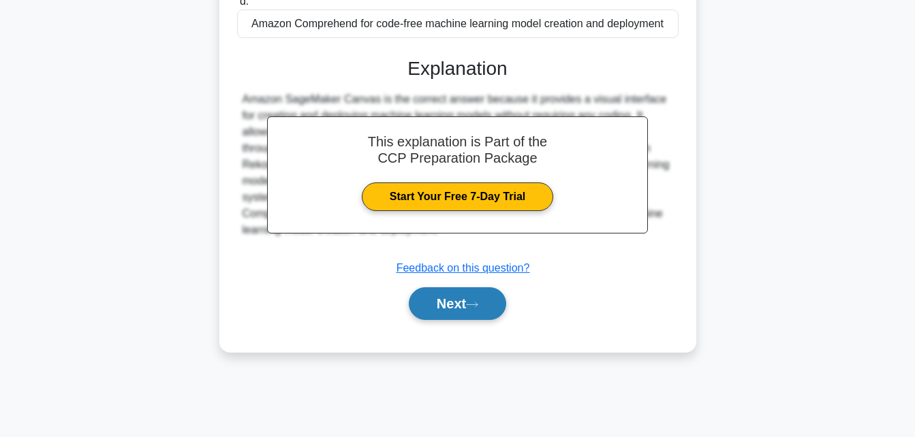
click at [459, 300] on button "Next" at bounding box center [457, 303] width 97 height 33
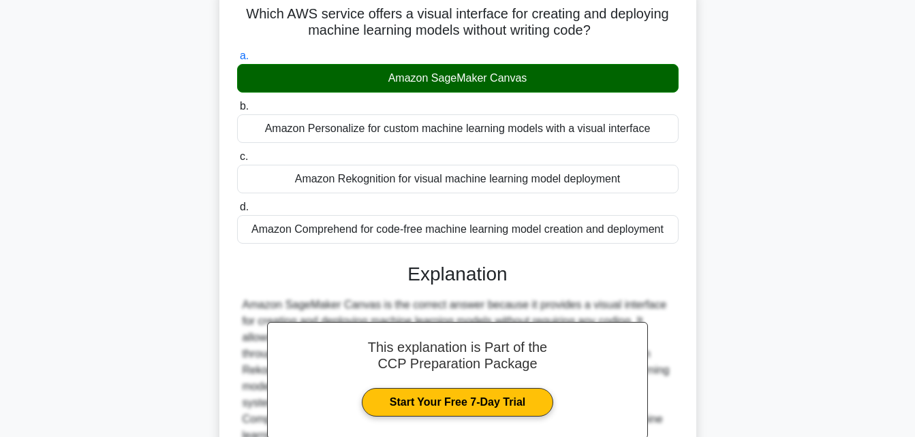
scroll to position [0, 0]
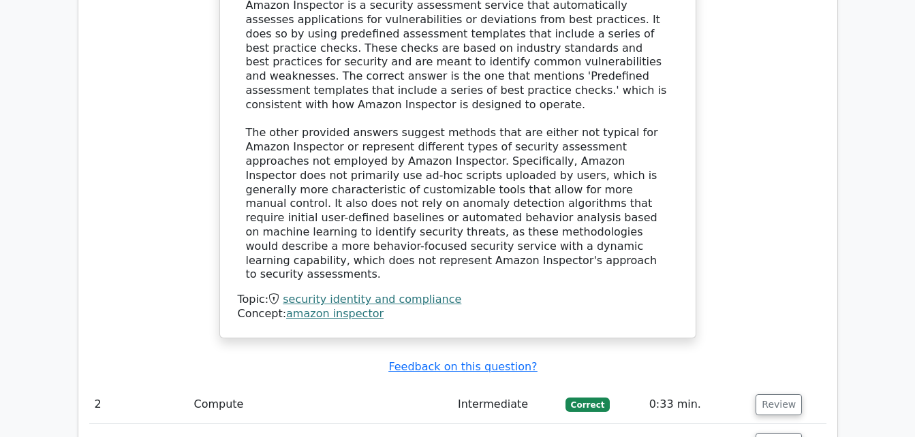
scroll to position [1580, 0]
